Goal: Communication & Community: Share content

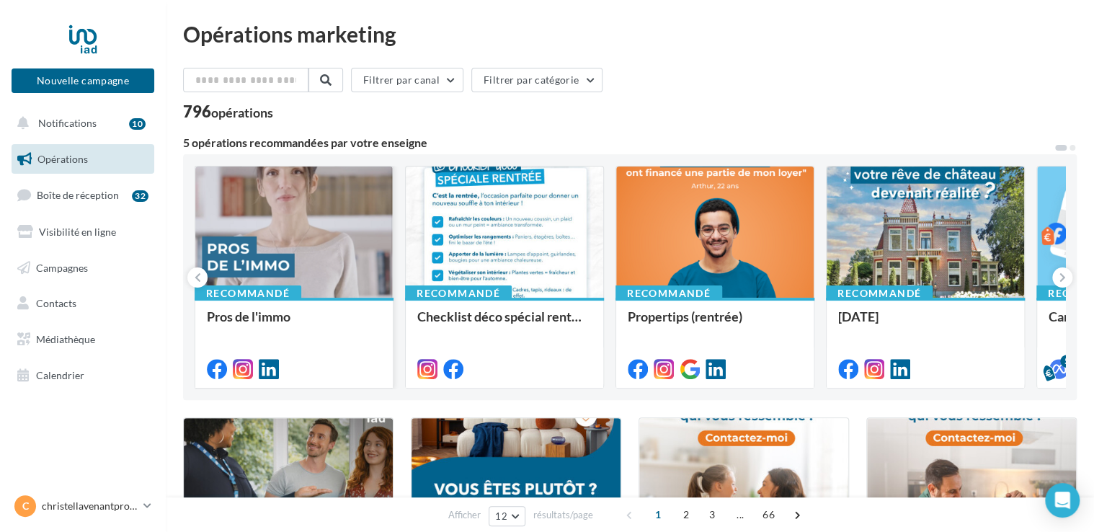
click at [280, 210] on div at bounding box center [293, 232] width 197 height 133
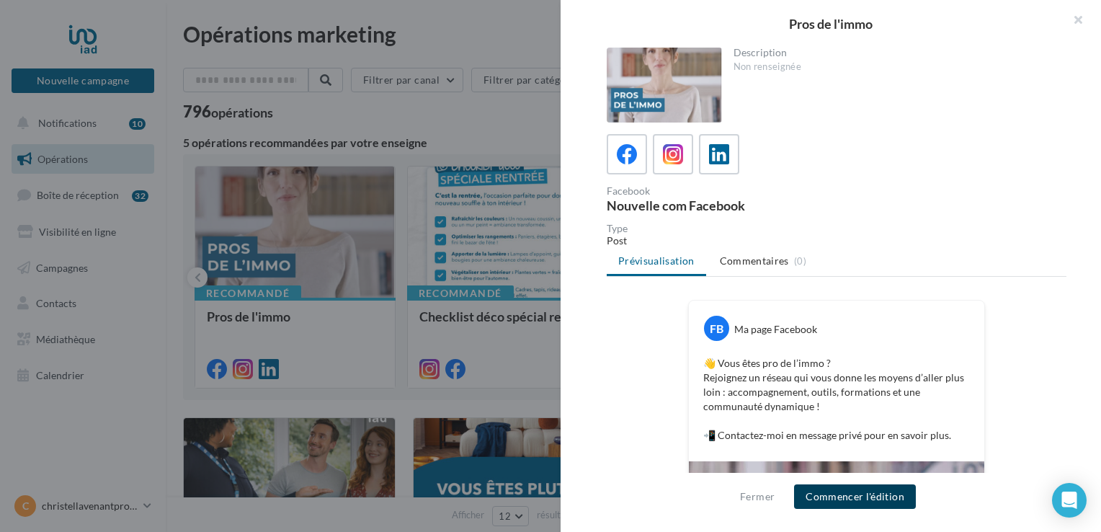
click at [828, 491] on button "Commencer l'édition" at bounding box center [855, 496] width 122 height 24
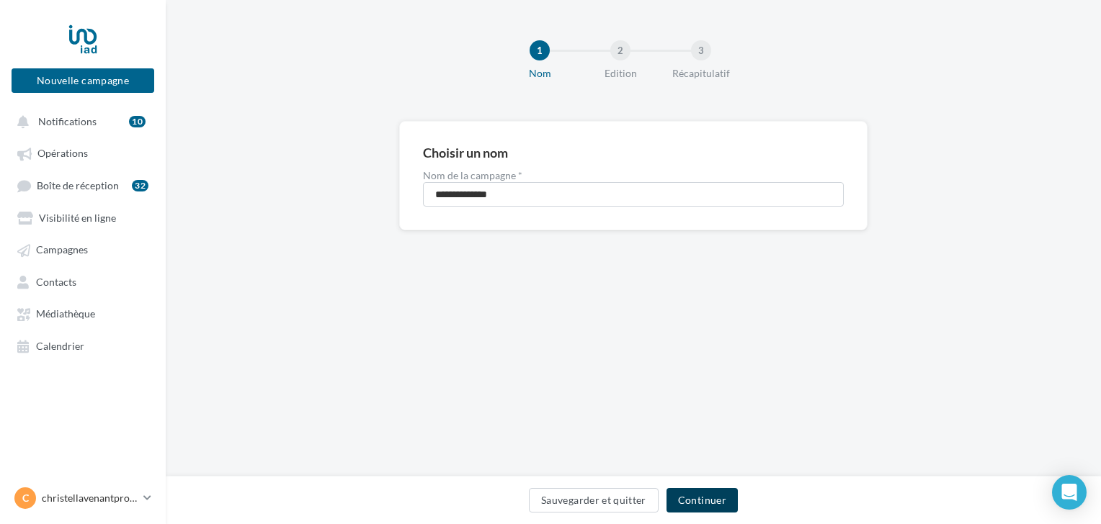
click at [712, 500] on button "Continuer" at bounding box center [701, 500] width 71 height 24
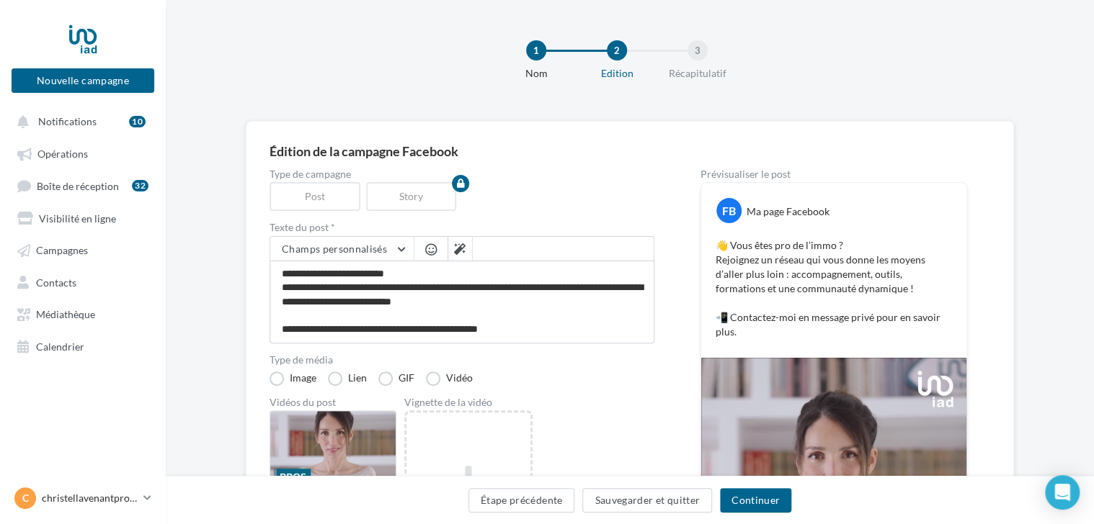
drag, startPoint x: 635, startPoint y: 372, endPoint x: 619, endPoint y: 347, distance: 30.8
click at [619, 347] on div "**********" at bounding box center [461, 444] width 385 height 551
click at [742, 501] on button "Continuer" at bounding box center [755, 500] width 71 height 24
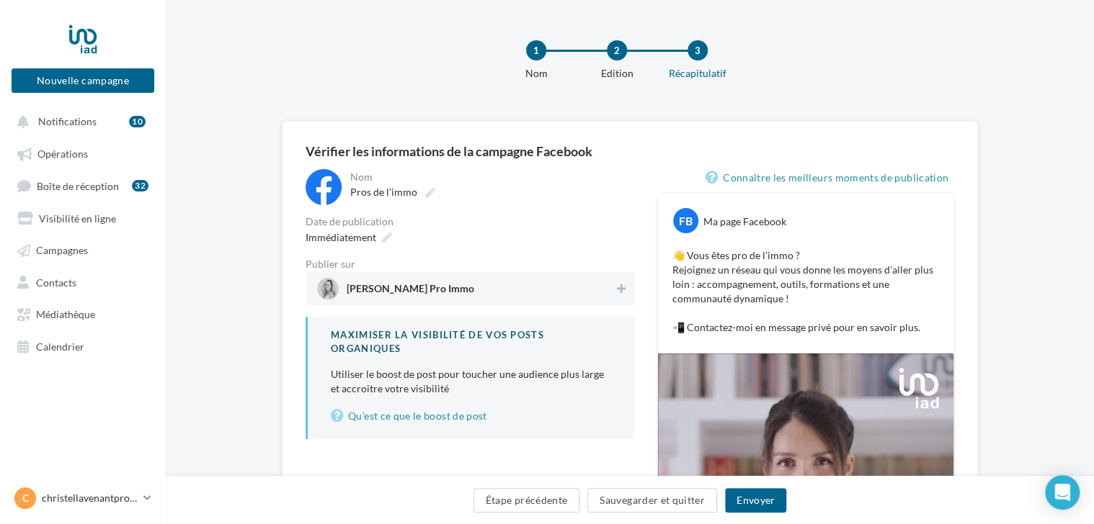
click at [429, 282] on span "[PERSON_NAME] Pro Immo" at bounding box center [465, 289] width 297 height 22
click at [755, 503] on button "Envoyer" at bounding box center [755, 500] width 61 height 24
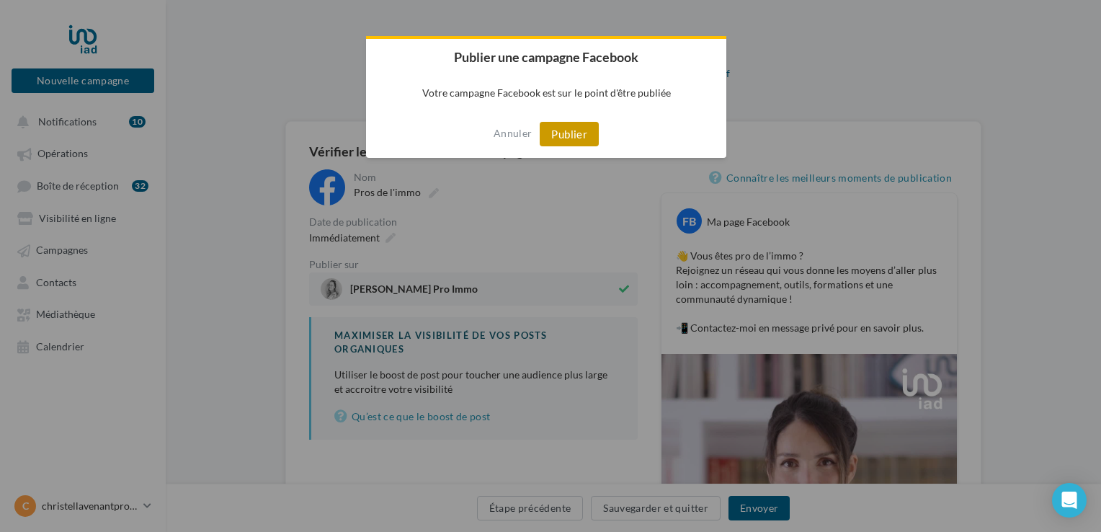
click at [579, 137] on button "Publier" at bounding box center [569, 134] width 59 height 24
